Goal: Find specific page/section: Find specific page/section

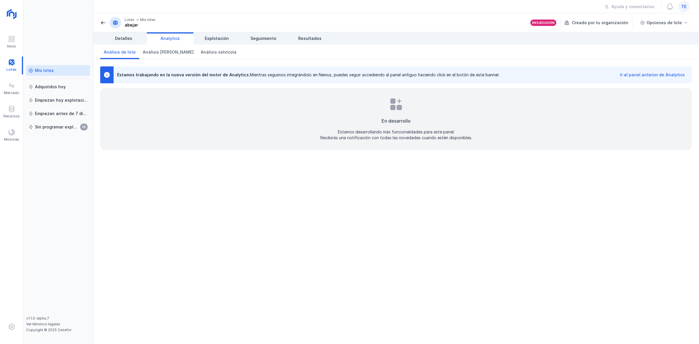
click at [679, 74] on div "Ir al panel anterior de Analytics" at bounding box center [652, 75] width 65 height 6
click at [687, 5] on div "te" at bounding box center [684, 7] width 12 height 12
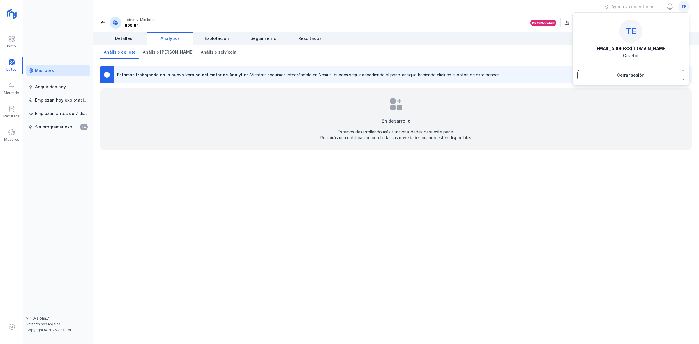
click at [642, 77] on div "Cerrar sesión" at bounding box center [630, 75] width 27 height 6
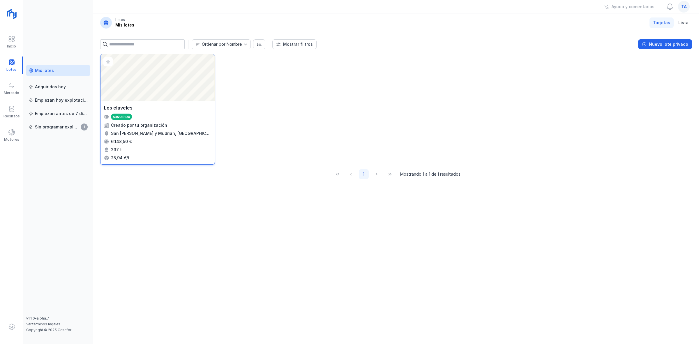
click at [174, 105] on div "Los claveles" at bounding box center [157, 107] width 107 height 7
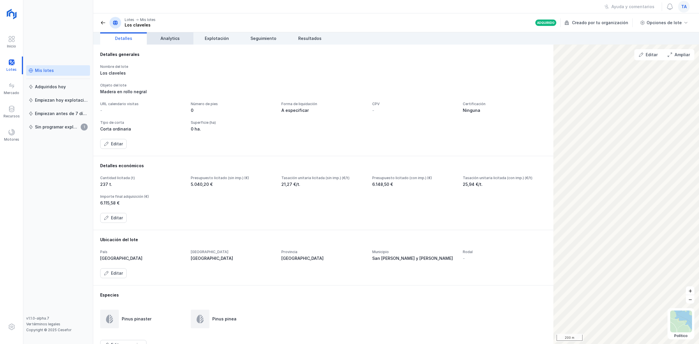
click at [187, 43] on link "Analytics" at bounding box center [170, 38] width 47 height 12
